Goal: Information Seeking & Learning: Learn about a topic

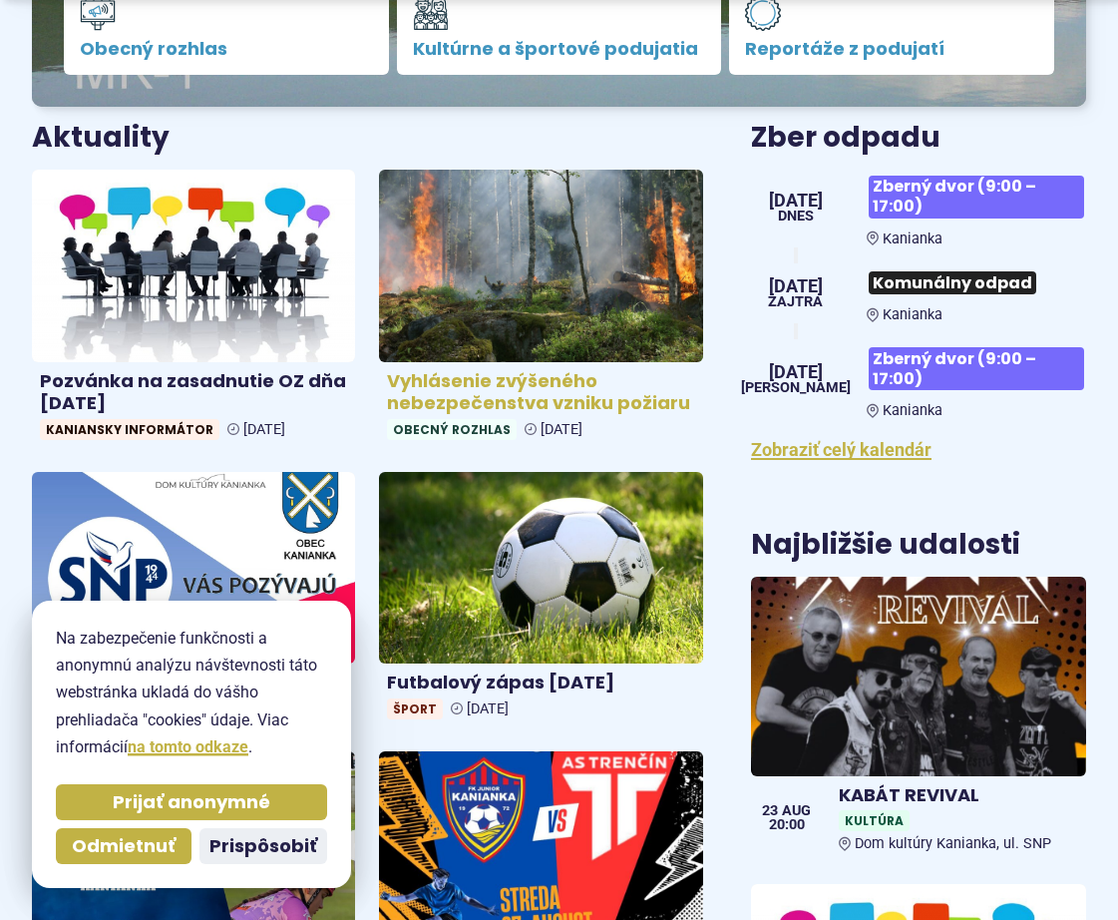
scroll to position [698, 0]
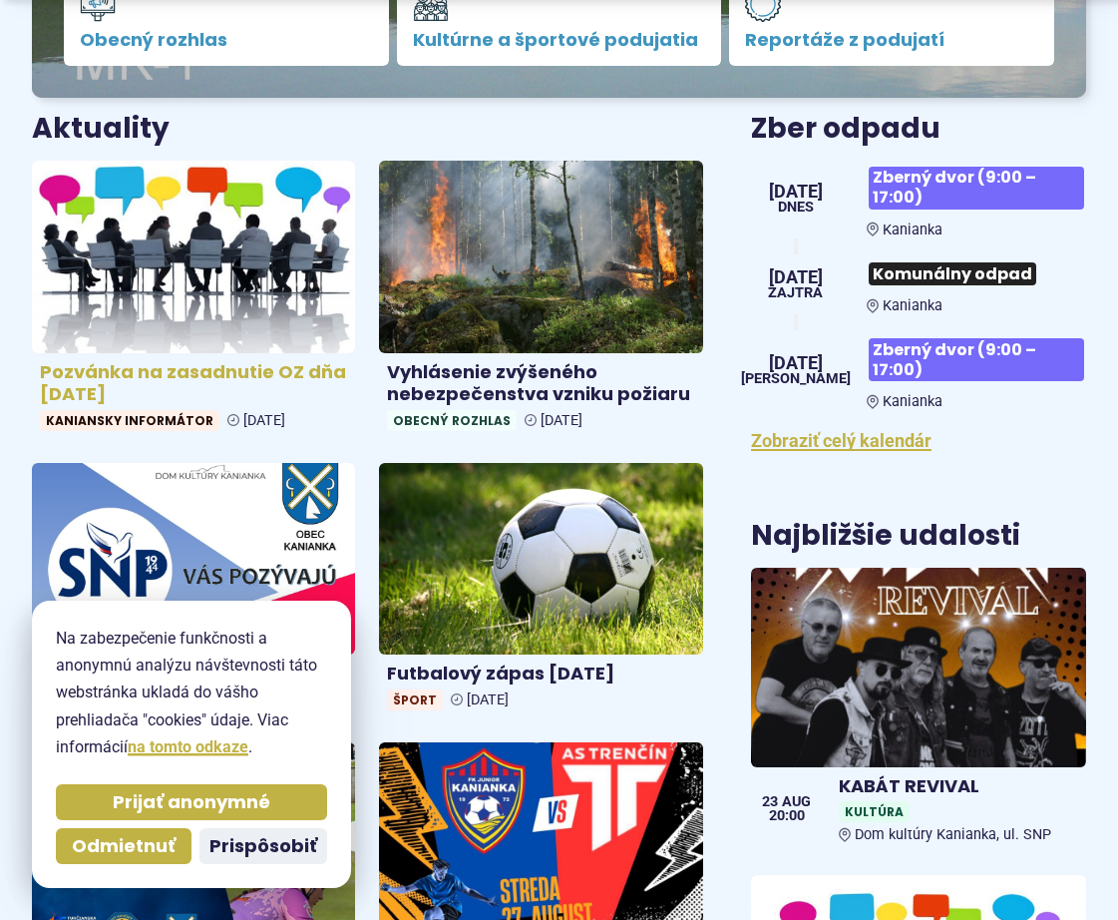
click at [215, 261] on img at bounding box center [194, 256] width 372 height 221
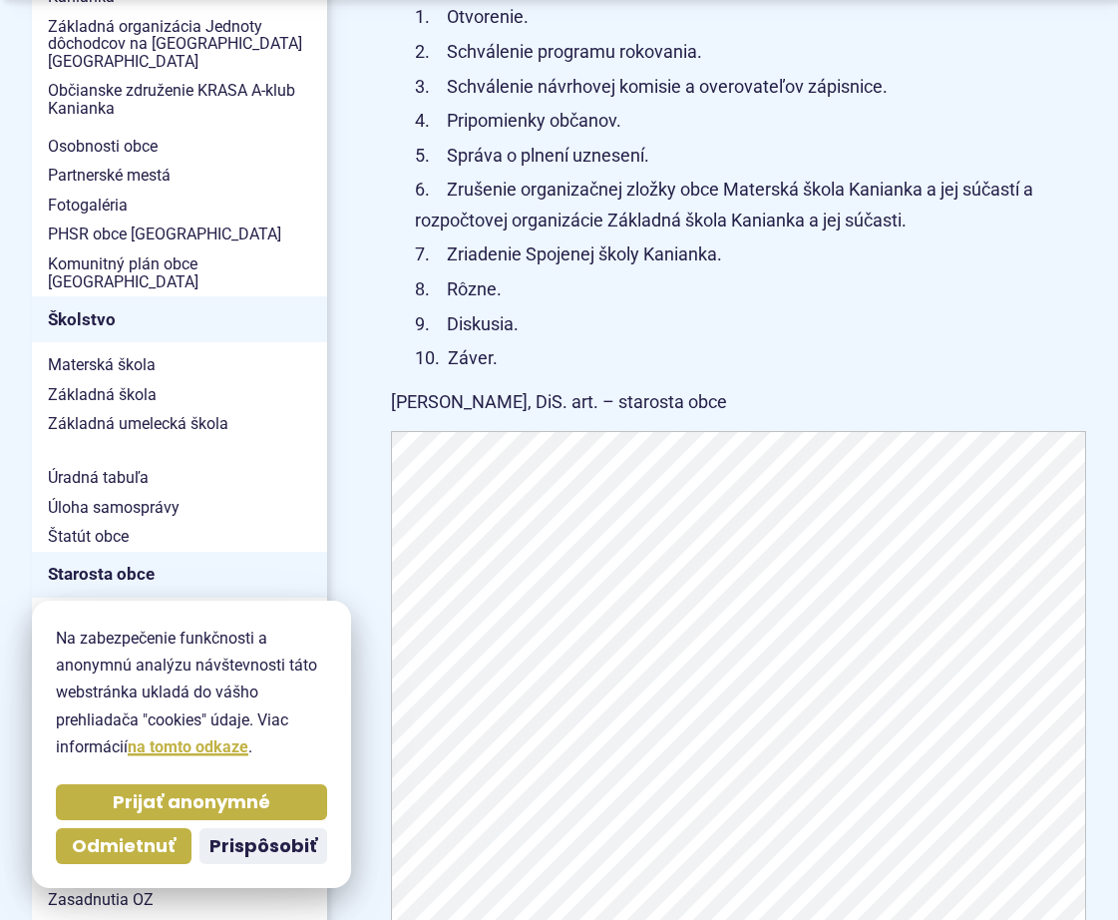
scroll to position [1197, 0]
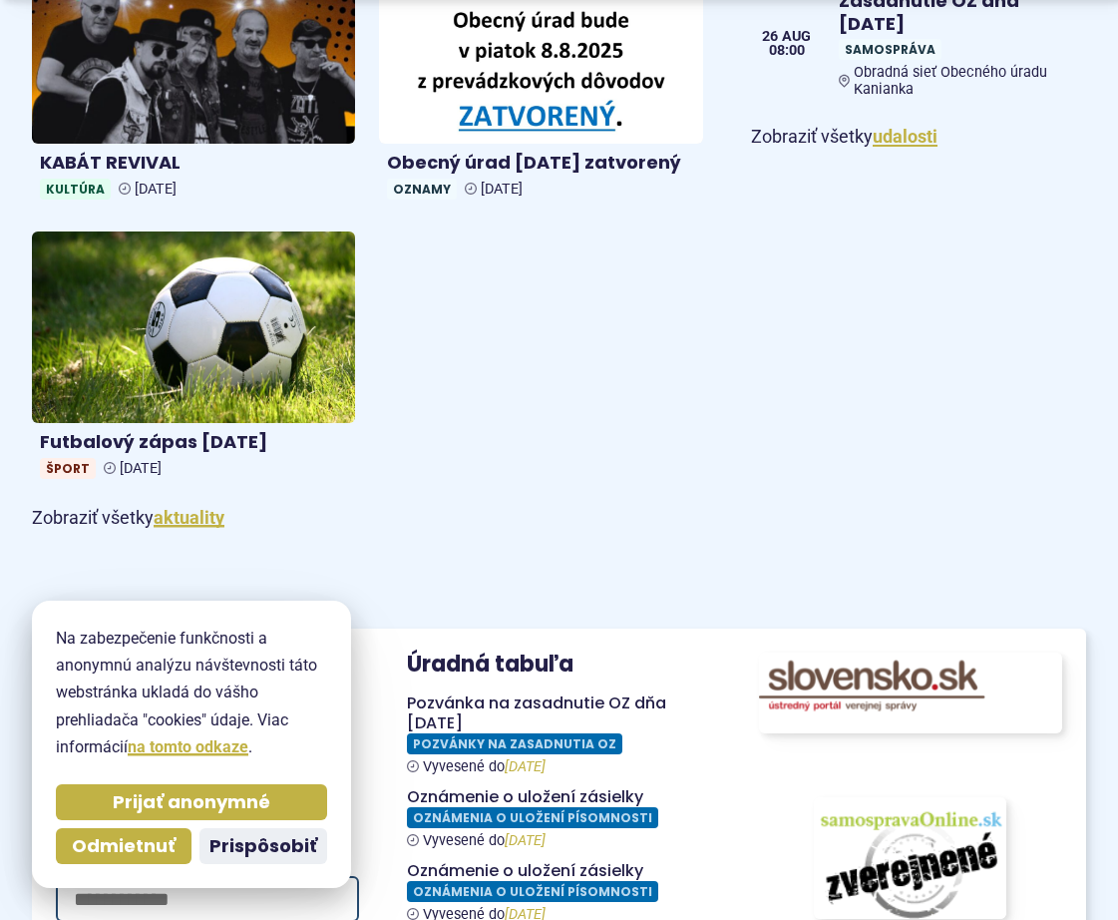
scroll to position [1995, 0]
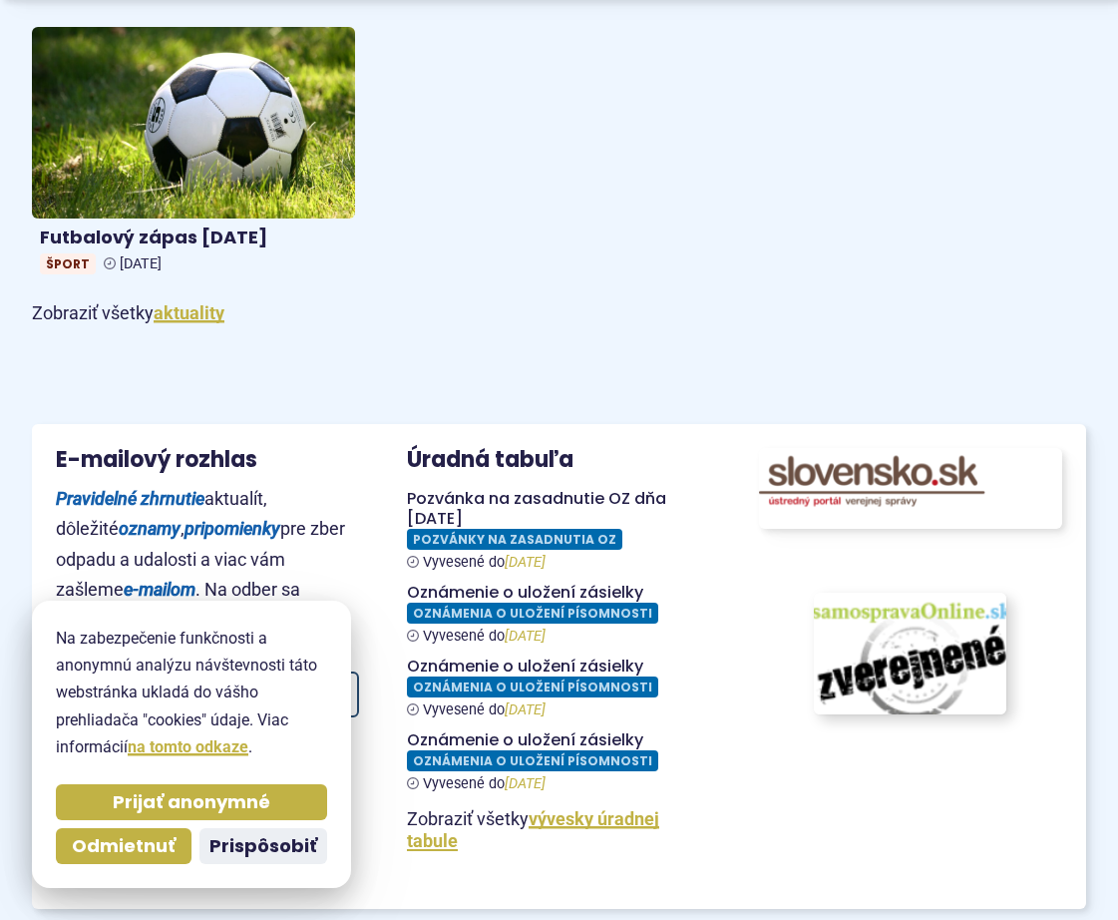
click at [884, 647] on img at bounding box center [910, 654] width 211 height 134
